Goal: Task Accomplishment & Management: Use online tool/utility

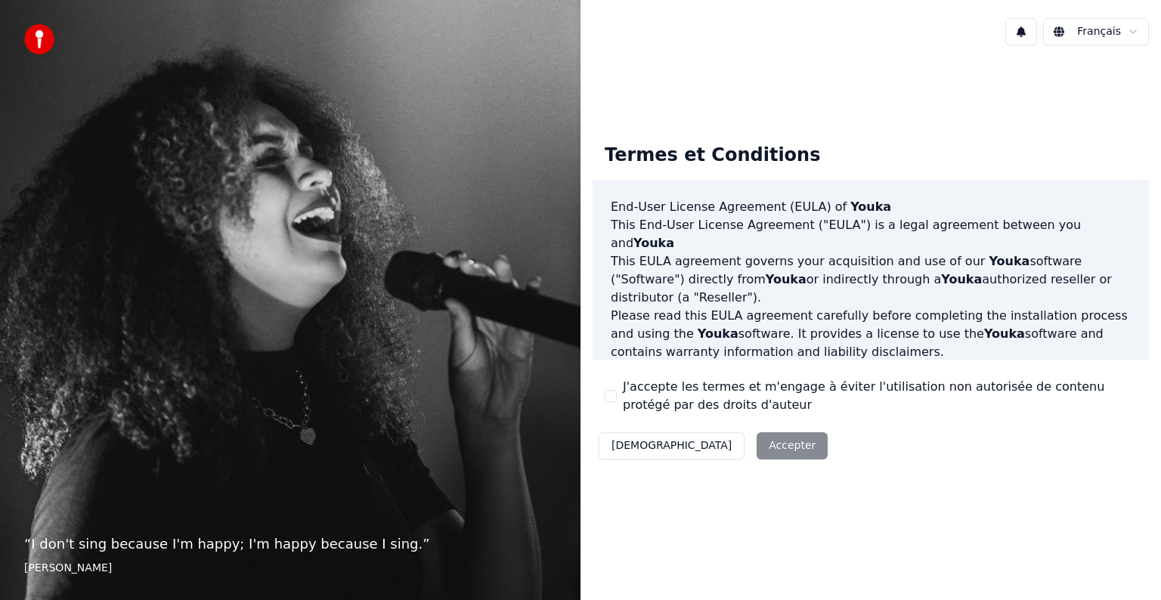
click at [610, 397] on button "J'accepte les termes et m'engage à éviter l'utilisation non autorisée de conten…" at bounding box center [611, 396] width 12 height 12
click at [757, 448] on button "Accepter" at bounding box center [792, 445] width 71 height 27
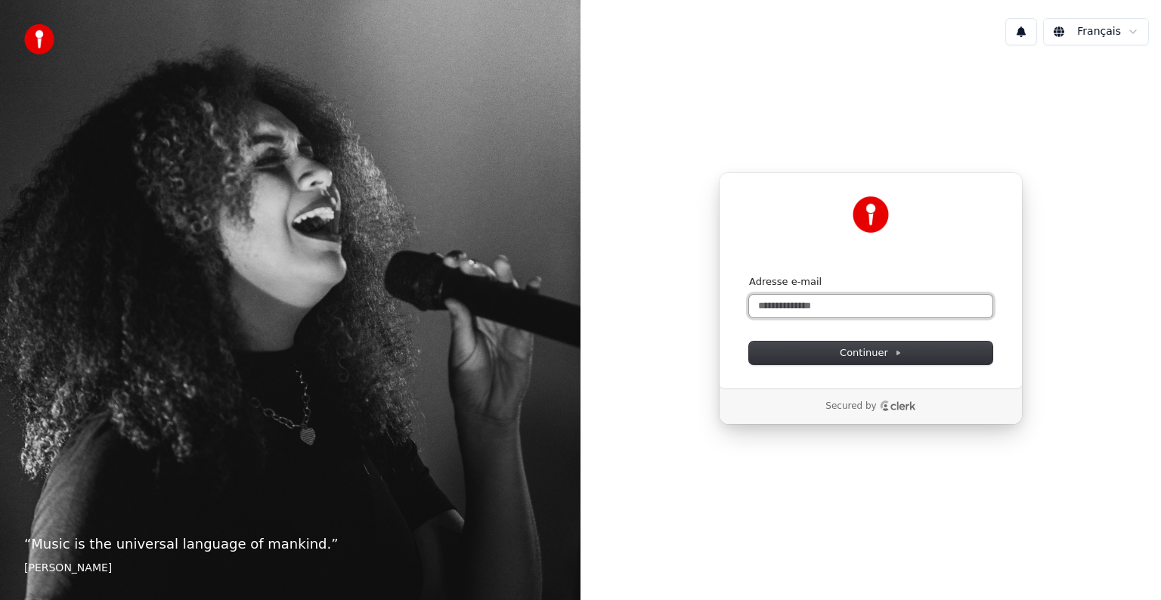
click at [838, 306] on input "Adresse e-mail" at bounding box center [870, 306] width 243 height 23
click at [878, 350] on span "Continuer" at bounding box center [871, 353] width 62 height 14
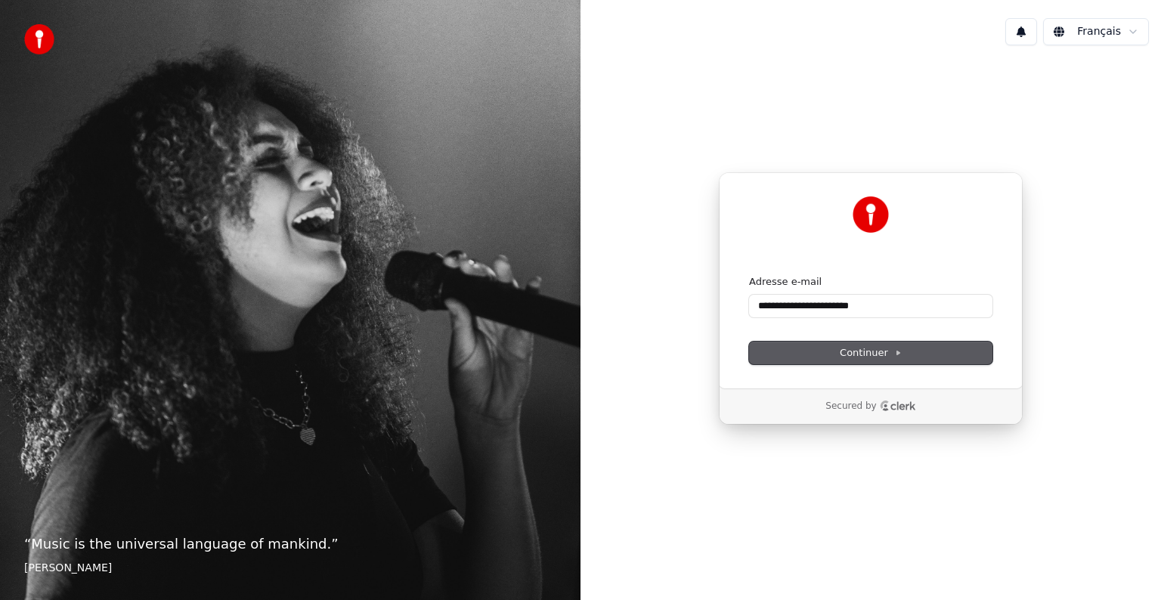
type input "**********"
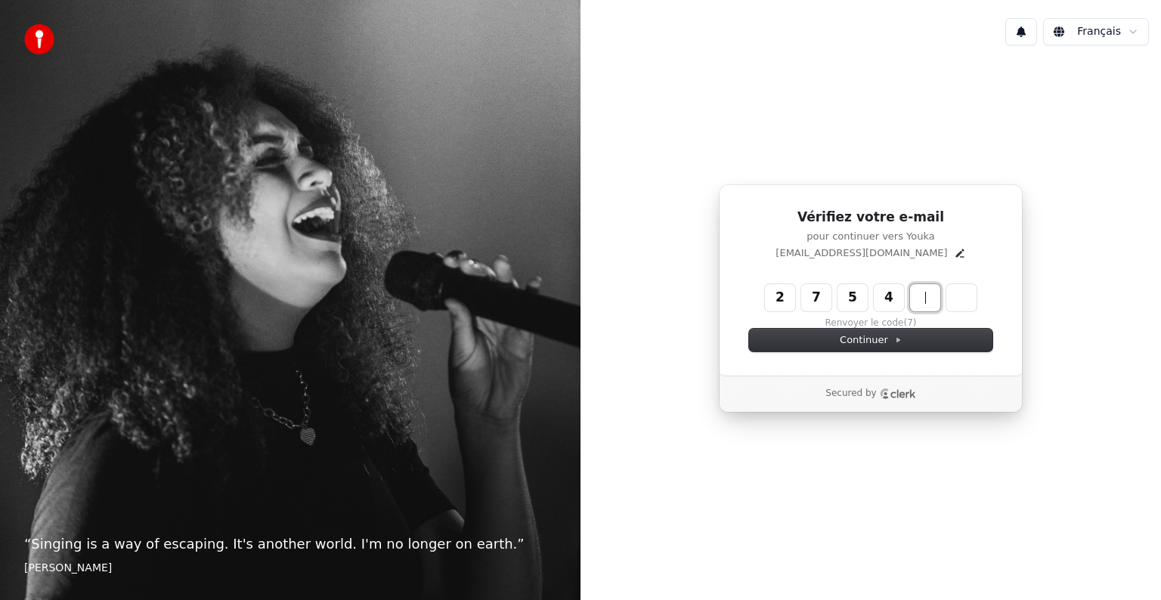
type input "******"
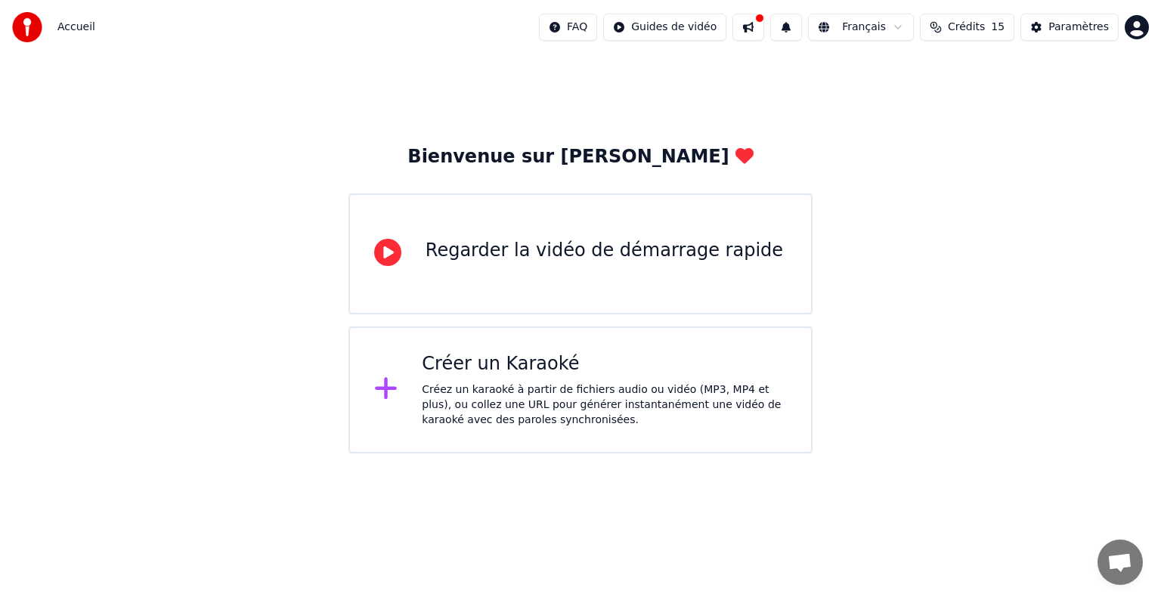
click at [454, 363] on div "Créer un Karaoké" at bounding box center [604, 364] width 365 height 24
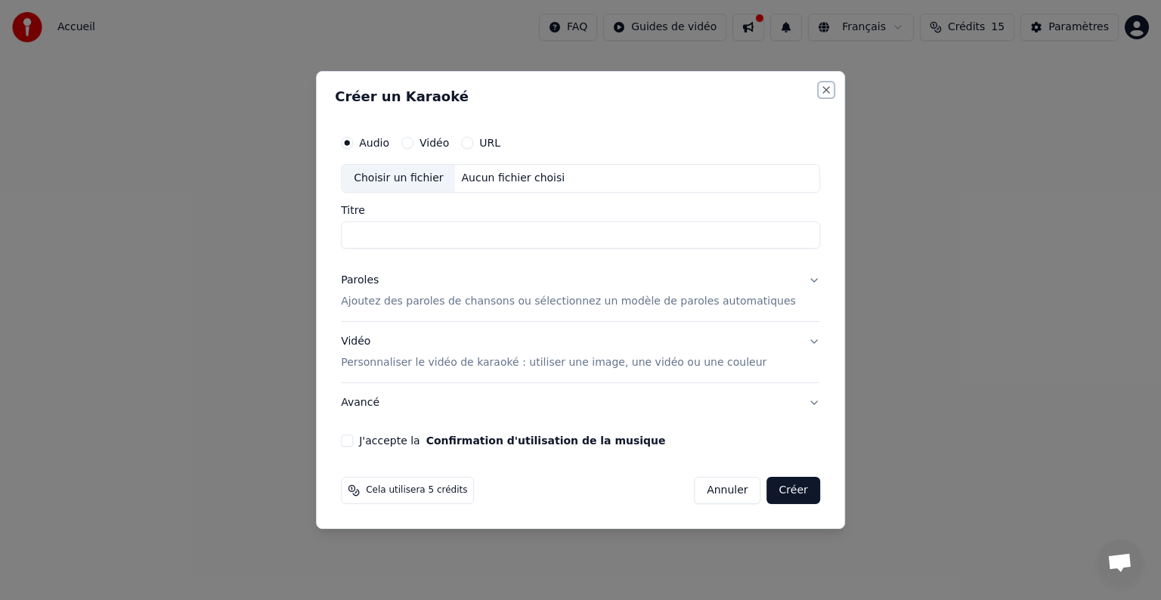
click at [820, 88] on button "Close" at bounding box center [826, 90] width 12 height 12
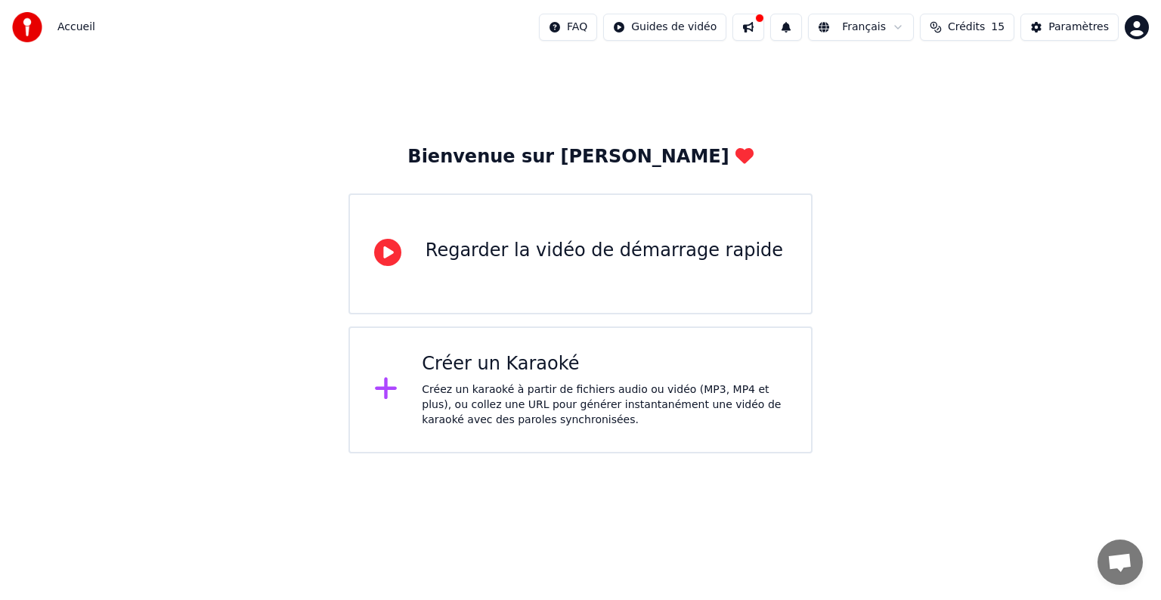
click at [482, 271] on div "Regarder la vidéo de démarrage rapide" at bounding box center [580, 254] width 464 height 121
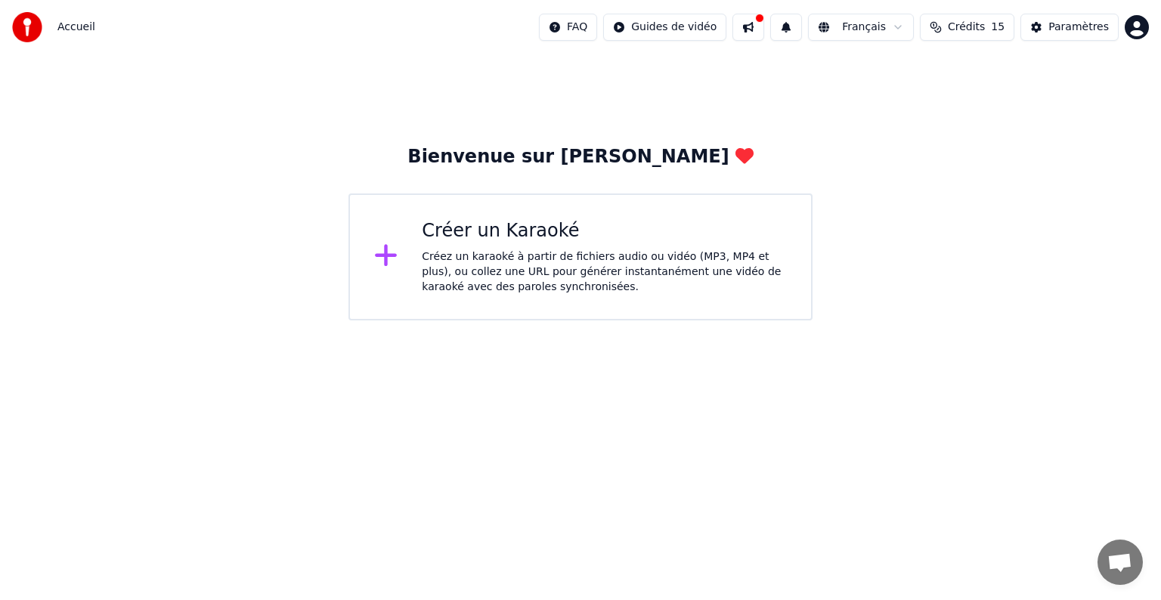
click at [476, 239] on div "Créer un Karaoké" at bounding box center [604, 231] width 365 height 24
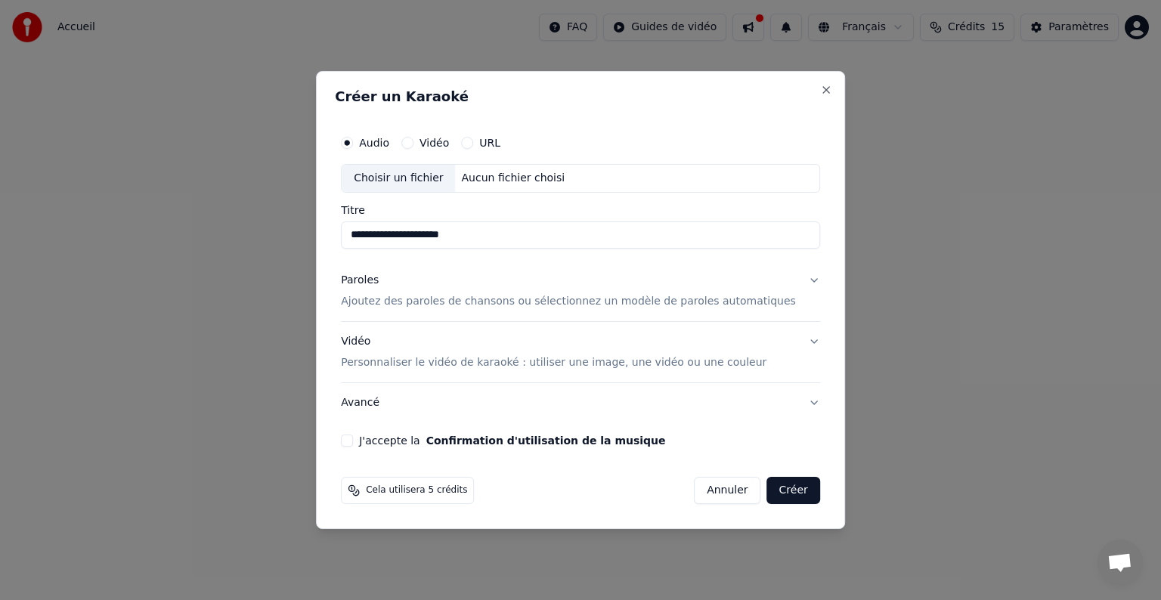
type input "**********"
click at [531, 183] on div "Aucun fichier choisi" at bounding box center [514, 178] width 116 height 15
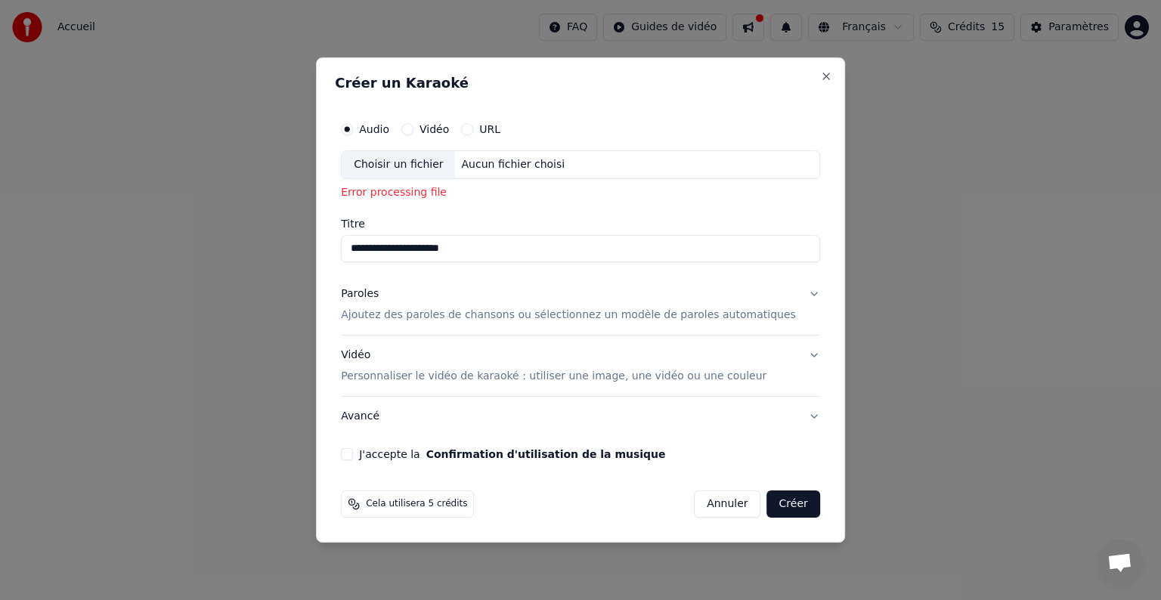
click at [563, 167] on div "Aucun fichier choisi" at bounding box center [514, 164] width 116 height 15
click at [473, 128] on button "URL" at bounding box center [467, 129] width 12 height 12
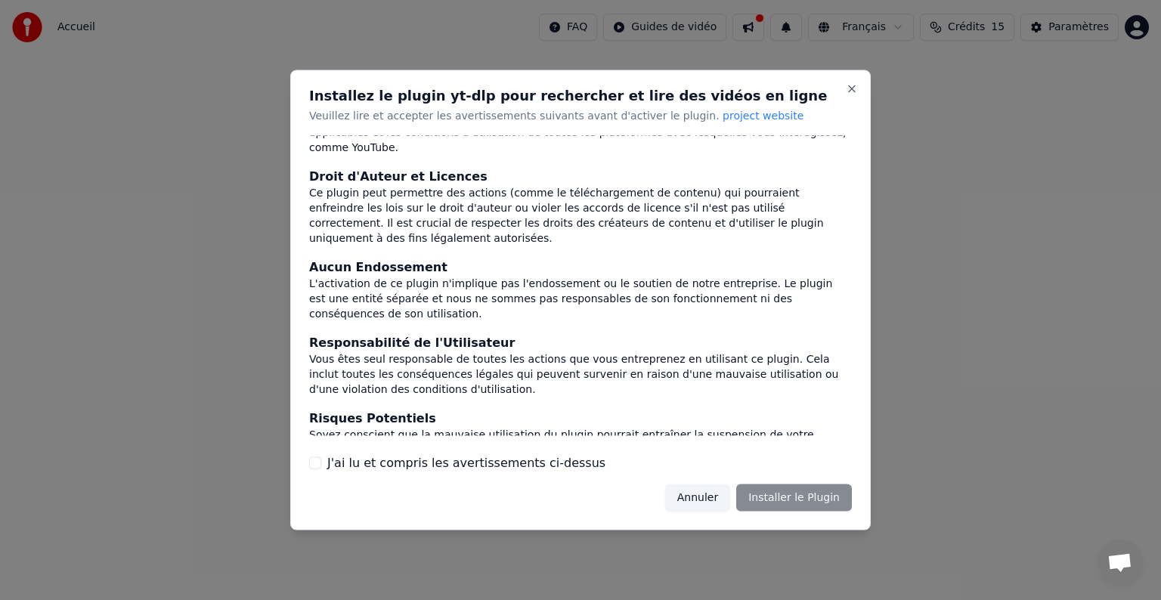
scroll to position [81, 0]
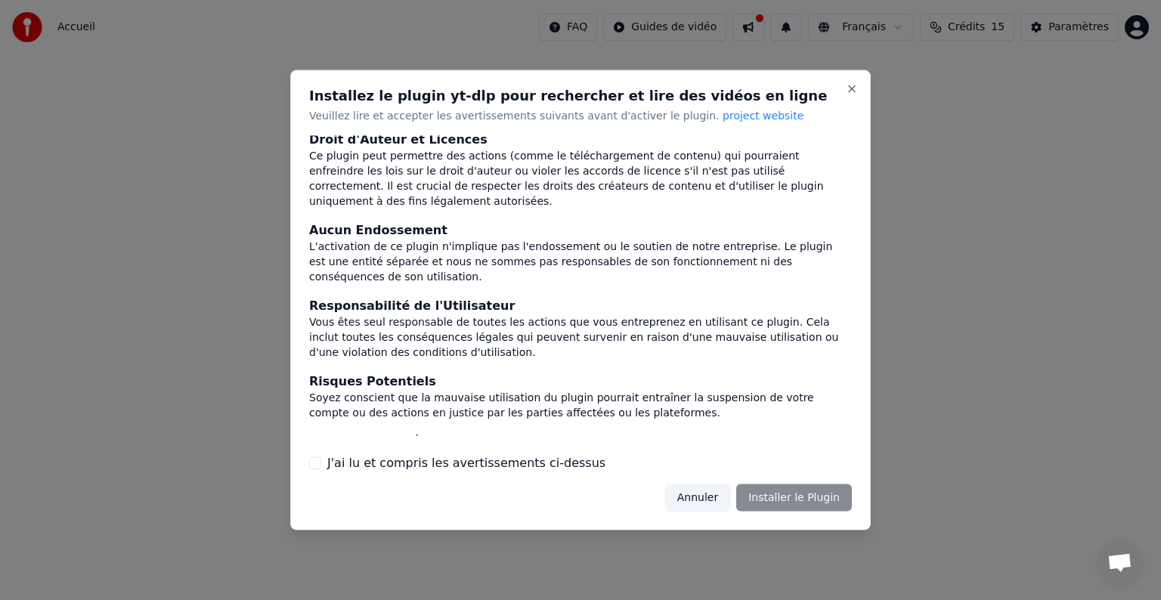
click at [314, 462] on button "J'ai lu et compris les avertissements ci-dessus" at bounding box center [315, 463] width 12 height 12
click at [810, 497] on button "Installer le Plugin" at bounding box center [794, 497] width 116 height 27
click at [778, 491] on button "Installer le Plugin" at bounding box center [794, 497] width 116 height 27
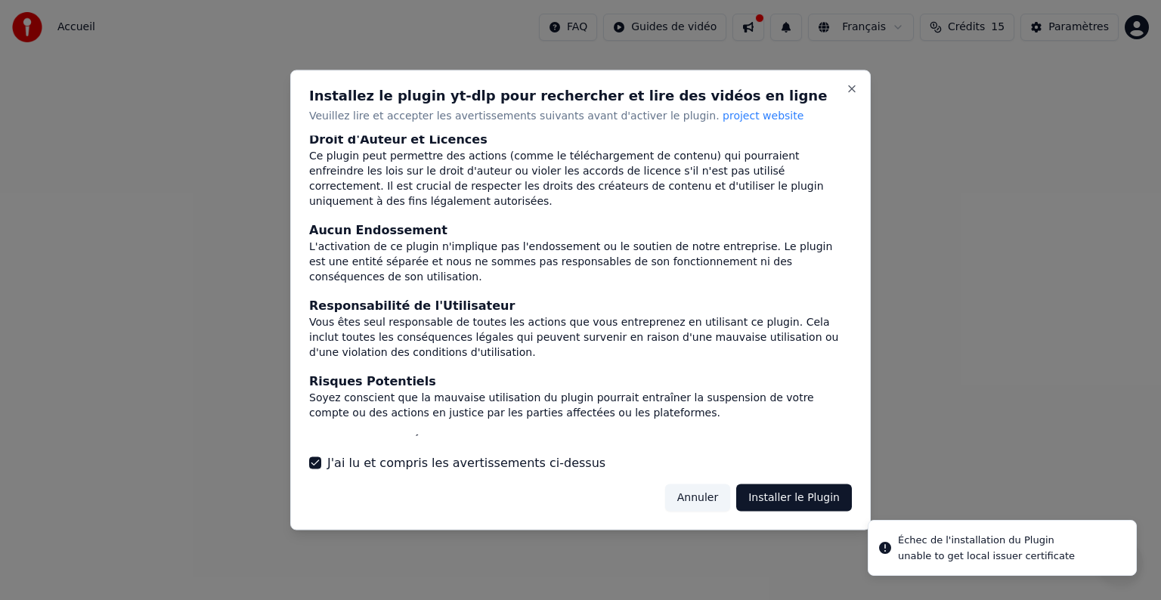
click at [1024, 553] on div at bounding box center [580, 300] width 1161 height 600
click at [714, 490] on button "Annuler" at bounding box center [697, 497] width 65 height 27
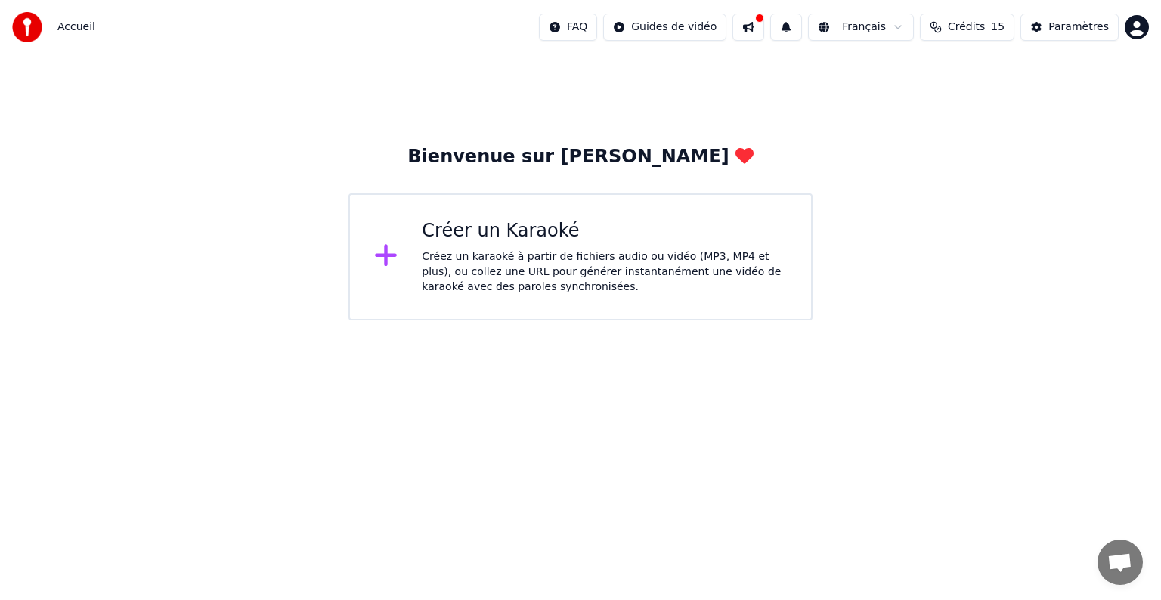
click at [762, 27] on button at bounding box center [748, 27] width 32 height 27
click at [510, 247] on div "Créer un Karaoké Créez un karaoké à partir de fichiers audio ou vidéo (MP3, MP4…" at bounding box center [604, 257] width 365 height 76
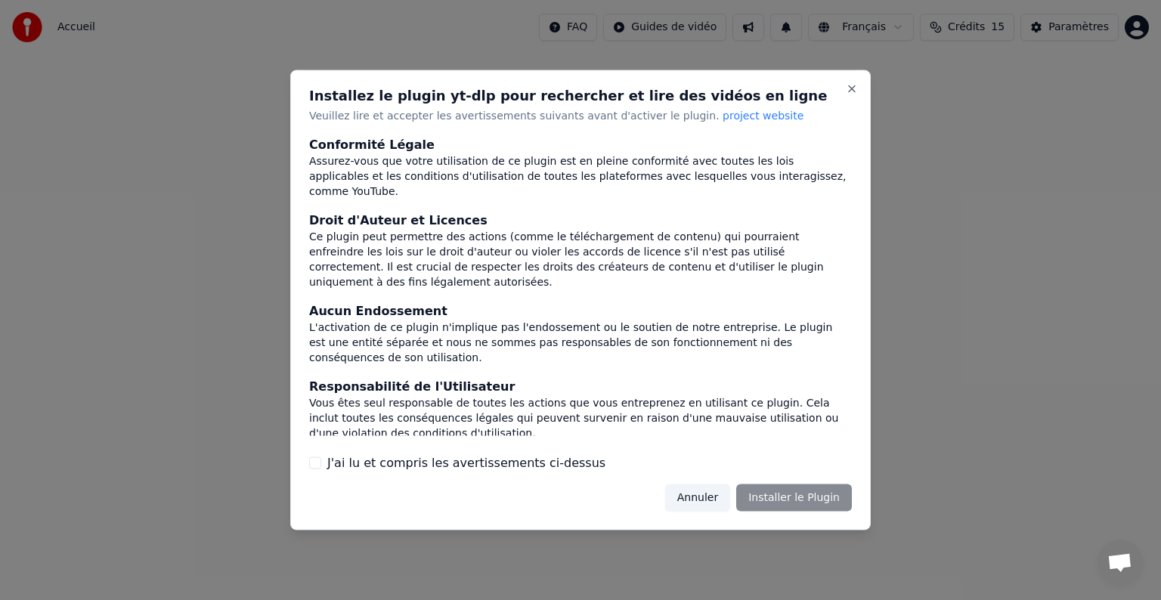
click at [313, 460] on button "J'ai lu et compris les avertissements ci-dessus" at bounding box center [315, 463] width 12 height 12
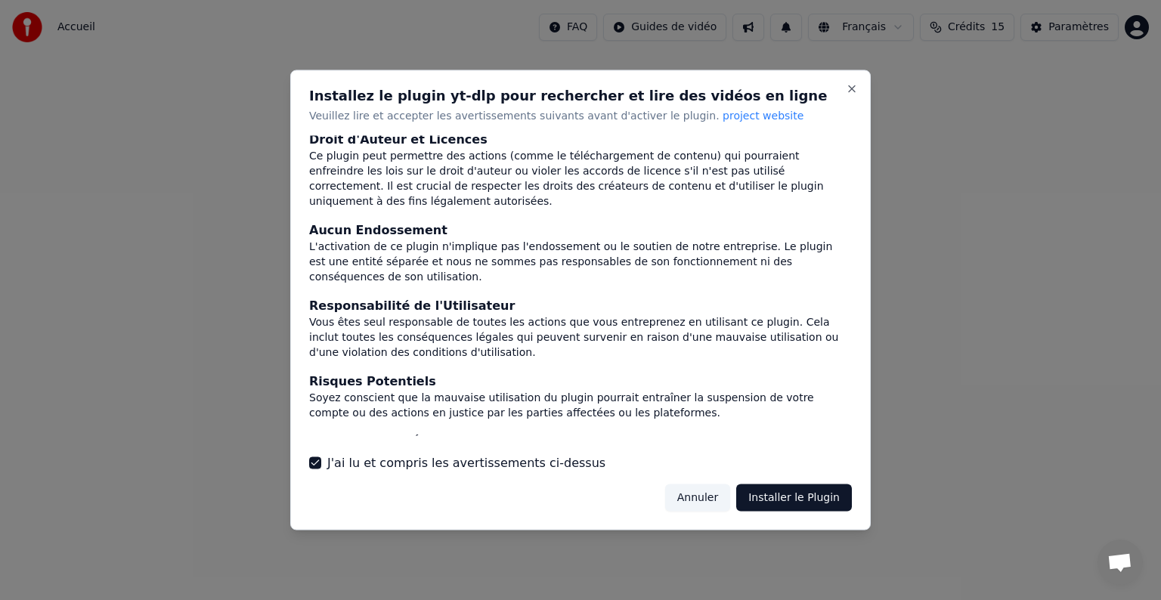
click at [807, 500] on button "Installer le Plugin" at bounding box center [794, 497] width 116 height 27
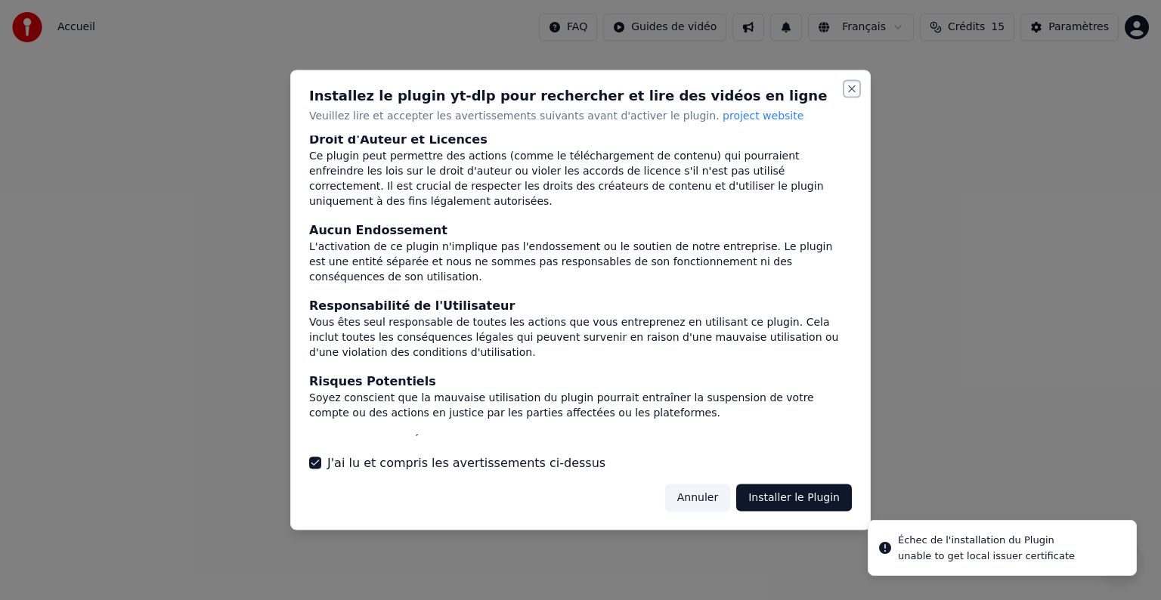
click at [849, 86] on button "Close" at bounding box center [852, 89] width 12 height 12
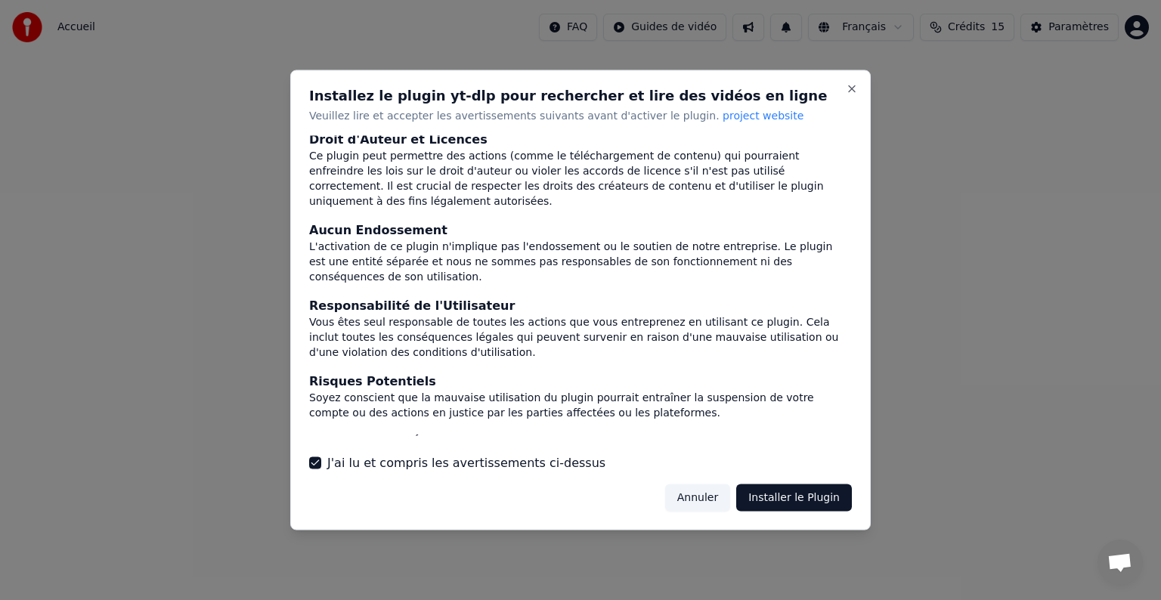
click at [699, 488] on button "Annuler" at bounding box center [697, 497] width 65 height 27
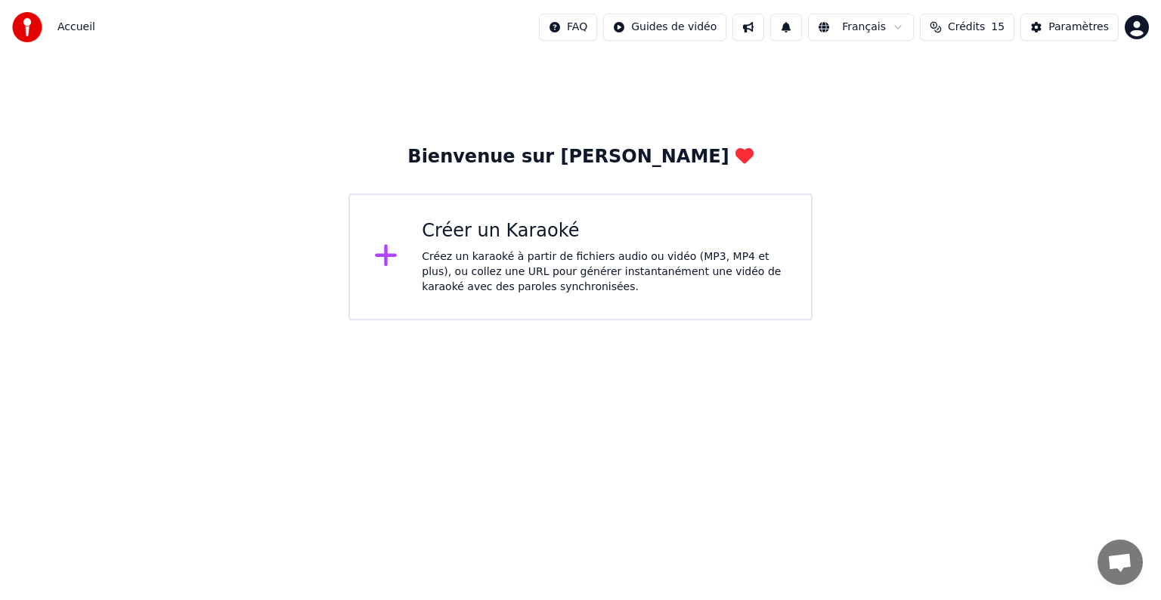
click at [968, 26] on span "Crédits" at bounding box center [966, 27] width 37 height 15
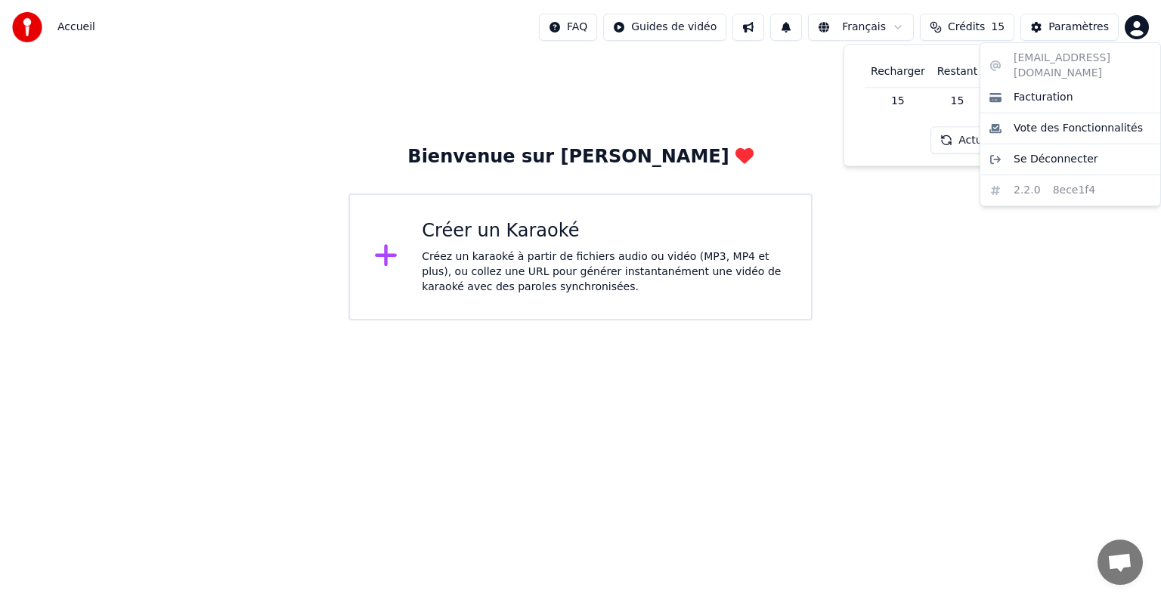
click at [1140, 21] on html "Accueil FAQ Guides de vidéo Français Crédits 15 Paramètres Bienvenue sur Youka …" at bounding box center [580, 160] width 1161 height 321
click at [1046, 90] on span "Facturation" at bounding box center [1044, 97] width 60 height 15
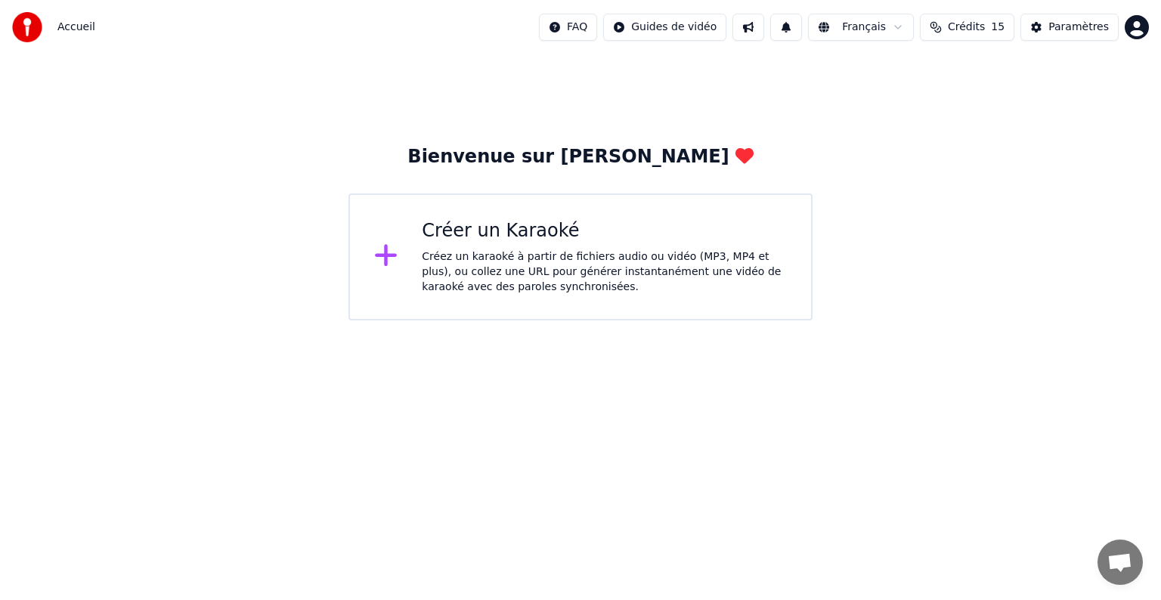
click at [423, 265] on div "Créez un karaoké à partir de fichiers audio ou vidéo (MP3, MP4 et plus), ou col…" at bounding box center [604, 271] width 365 height 45
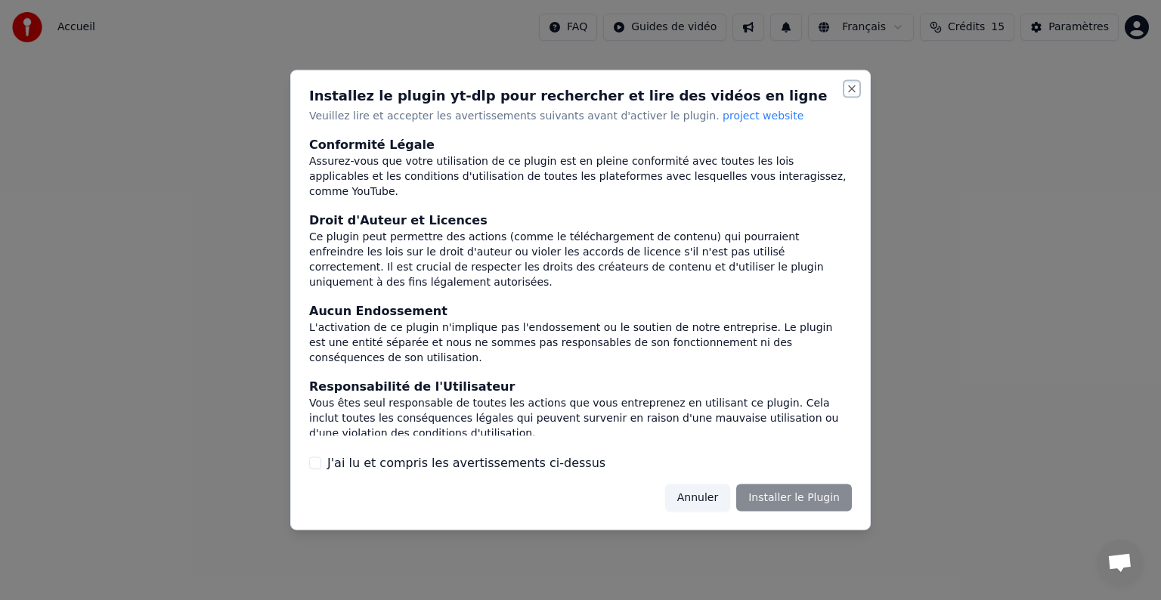
click at [850, 90] on button "Close" at bounding box center [852, 89] width 12 height 12
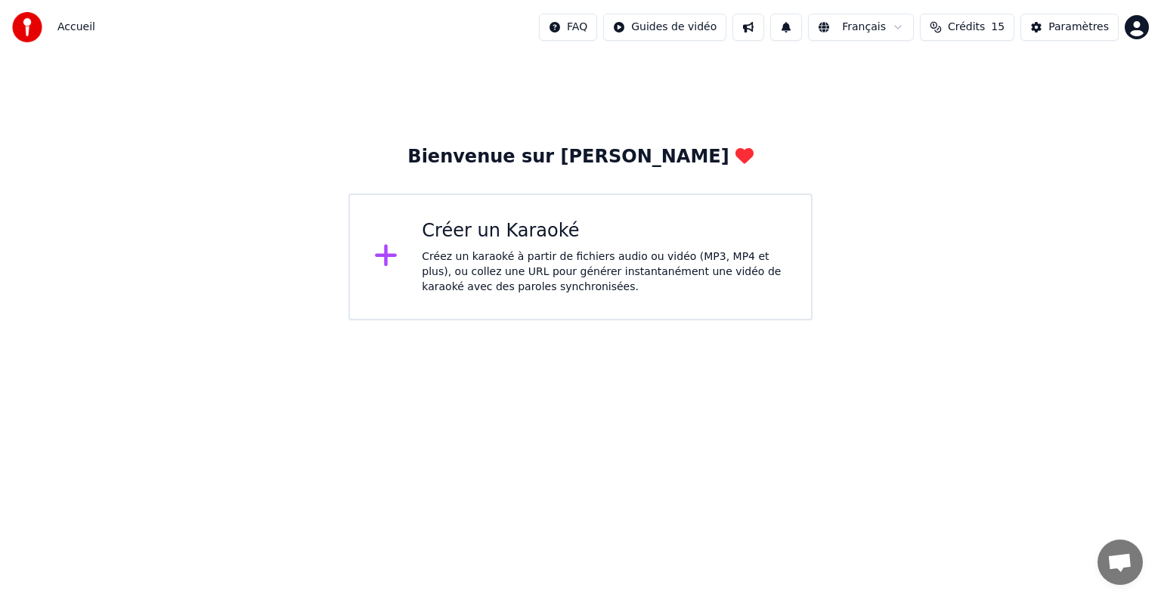
click at [614, 262] on div "Créez un karaoké à partir de fichiers audio ou vidéo (MP3, MP4 et plus), ou col…" at bounding box center [604, 271] width 365 height 45
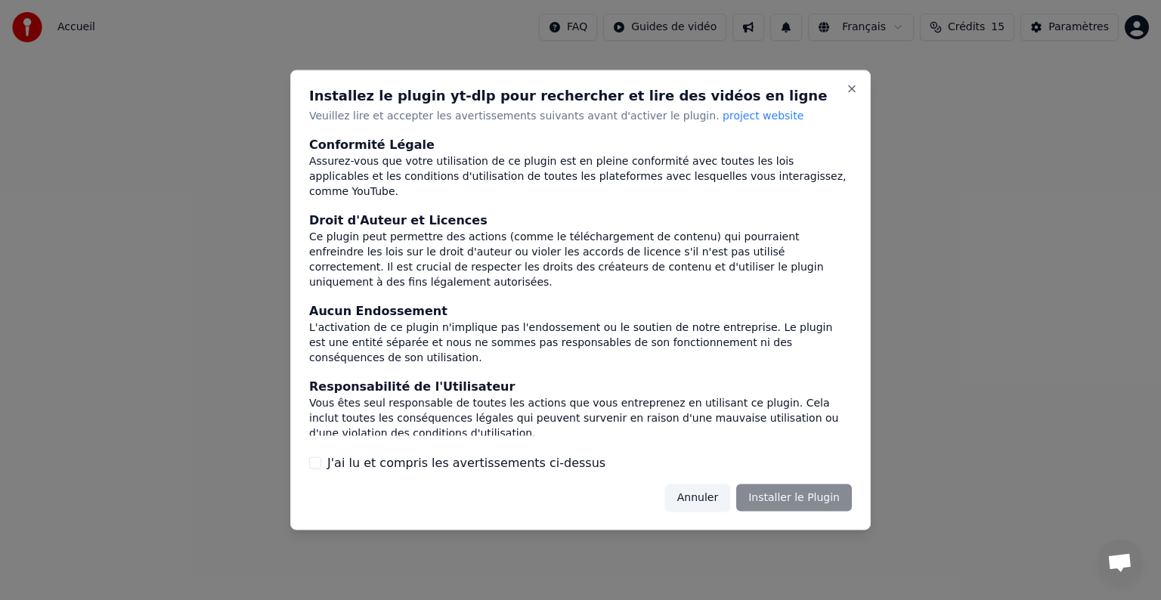
click at [317, 464] on button "J'ai lu et compris les avertissements ci-dessus" at bounding box center [315, 463] width 12 height 12
click at [748, 492] on button "Installer le Plugin" at bounding box center [794, 497] width 116 height 27
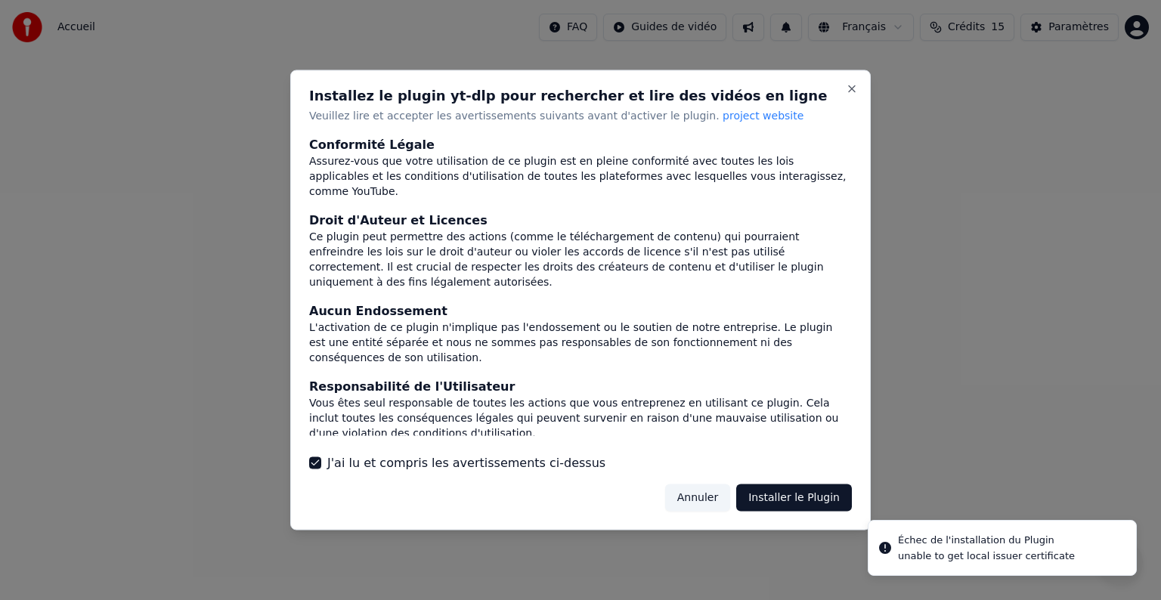
click at [884, 549] on div at bounding box center [580, 300] width 1161 height 600
click at [887, 544] on div at bounding box center [580, 300] width 1161 height 600
click at [907, 551] on div at bounding box center [580, 300] width 1161 height 600
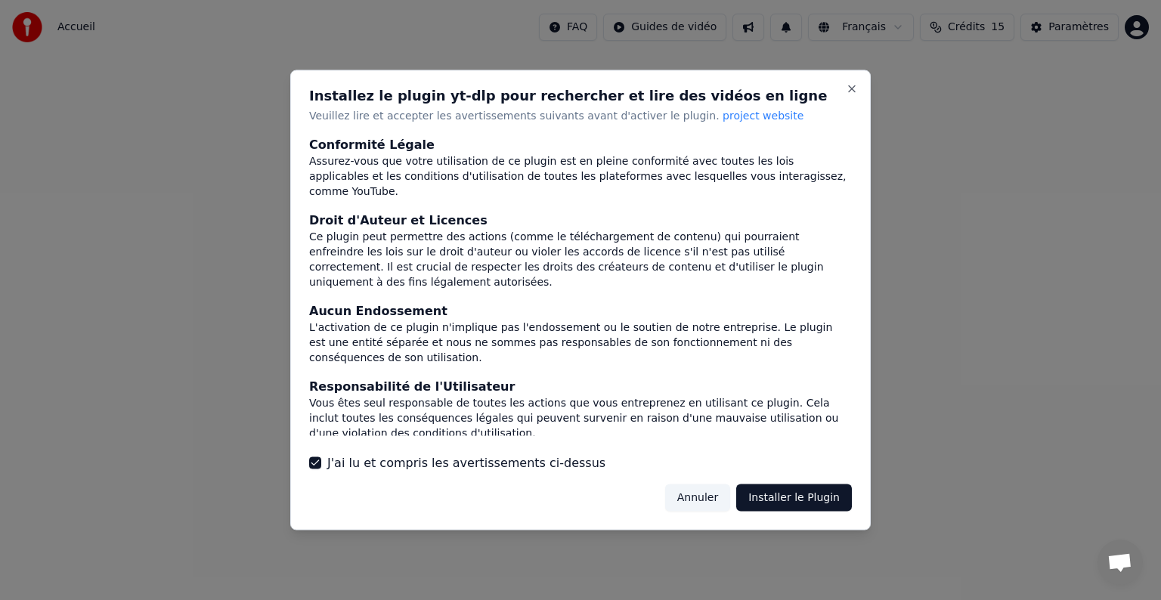
click at [907, 551] on div at bounding box center [580, 300] width 1161 height 600
click at [852, 88] on button "Close" at bounding box center [852, 89] width 12 height 12
click at [708, 484] on button "Annuler" at bounding box center [697, 497] width 65 height 27
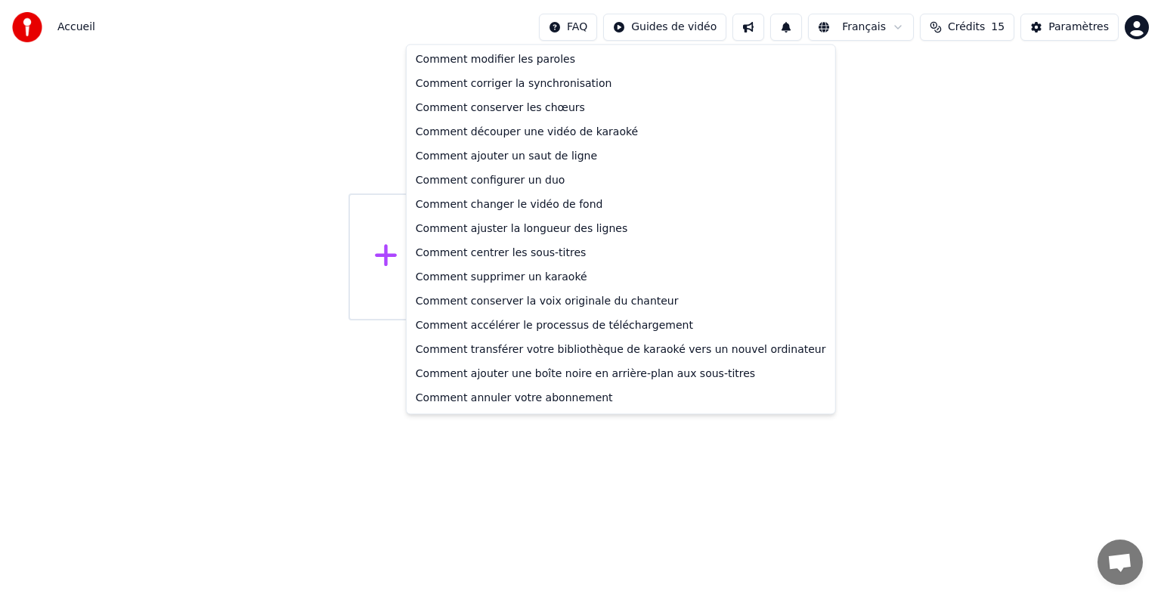
click at [592, 29] on html "Accueil FAQ Guides de vidéo Français Crédits 15 Paramètres Bienvenue sur Youka …" at bounding box center [580, 160] width 1161 height 321
click at [573, 67] on div "Comment modifier les paroles" at bounding box center [621, 60] width 423 height 24
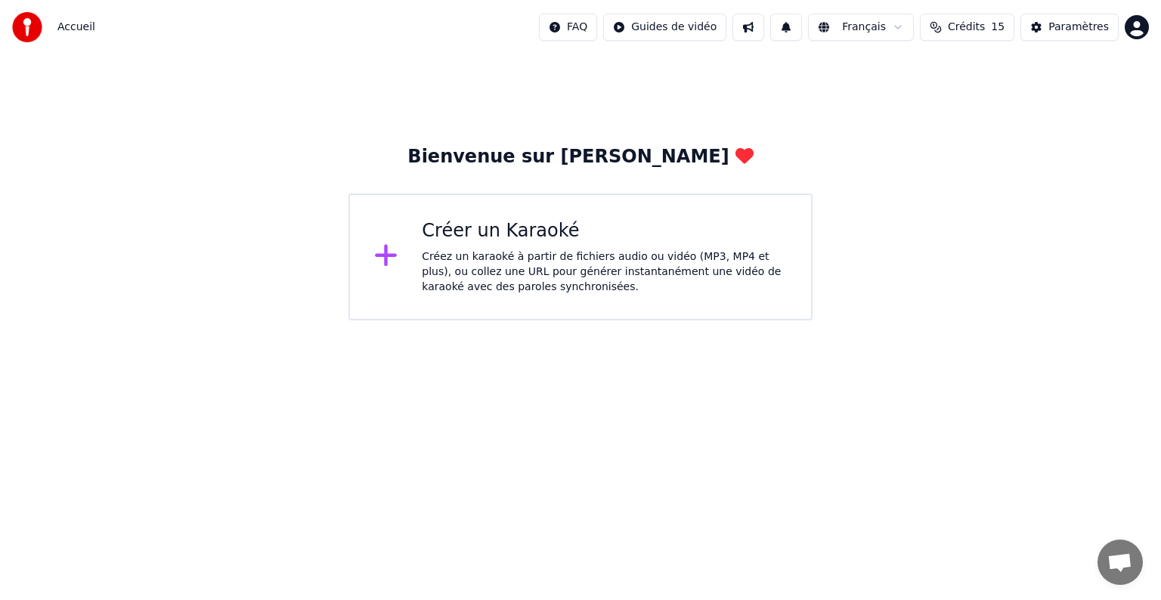
click at [456, 272] on div "Créez un karaoké à partir de fichiers audio ou vidéo (MP3, MP4 et plus), ou col…" at bounding box center [604, 271] width 365 height 45
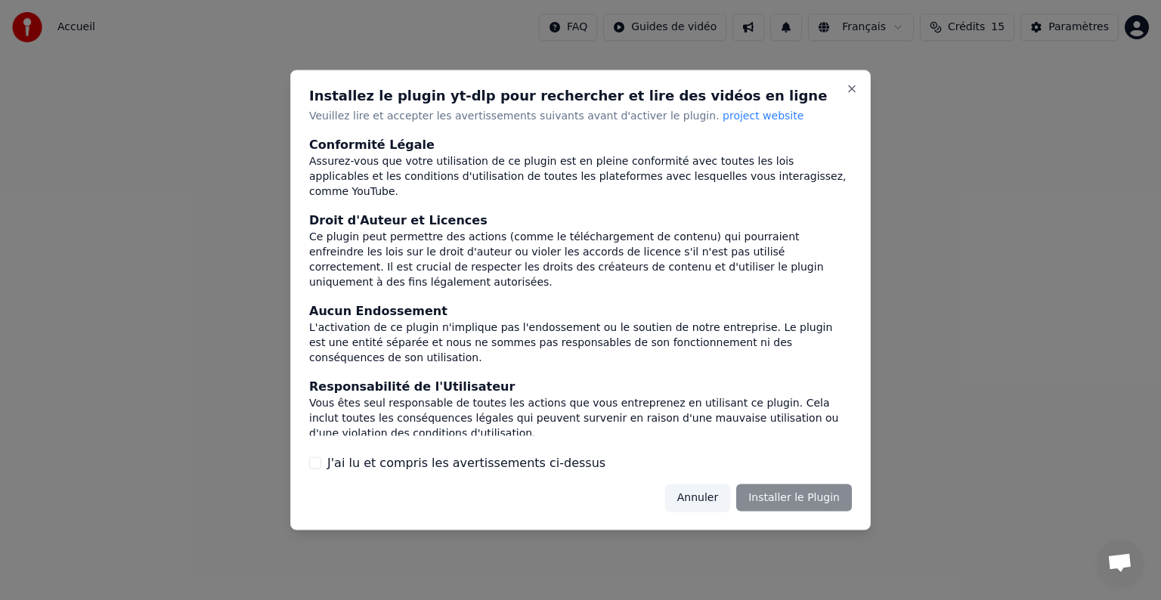
click at [311, 466] on button "J'ai lu et compris les avertissements ci-dessus" at bounding box center [315, 463] width 12 height 12
click at [784, 503] on button "Installer le Plugin" at bounding box center [794, 497] width 116 height 27
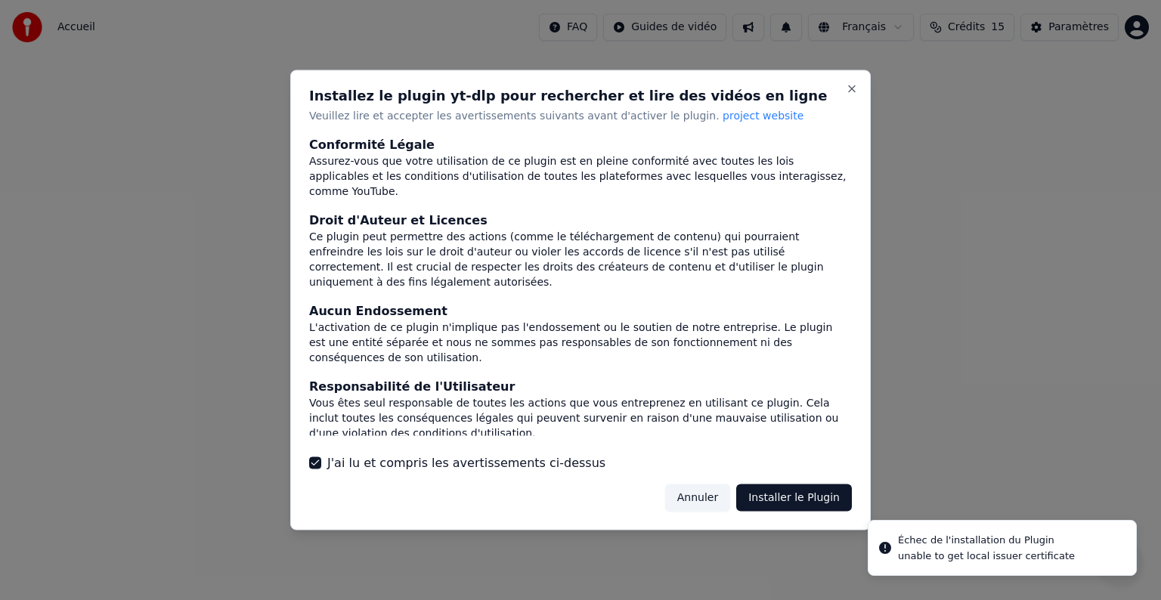
click at [977, 544] on div at bounding box center [580, 300] width 1161 height 600
click at [711, 492] on button "Annuler" at bounding box center [697, 497] width 65 height 27
